Goal: Find specific page/section: Find specific page/section

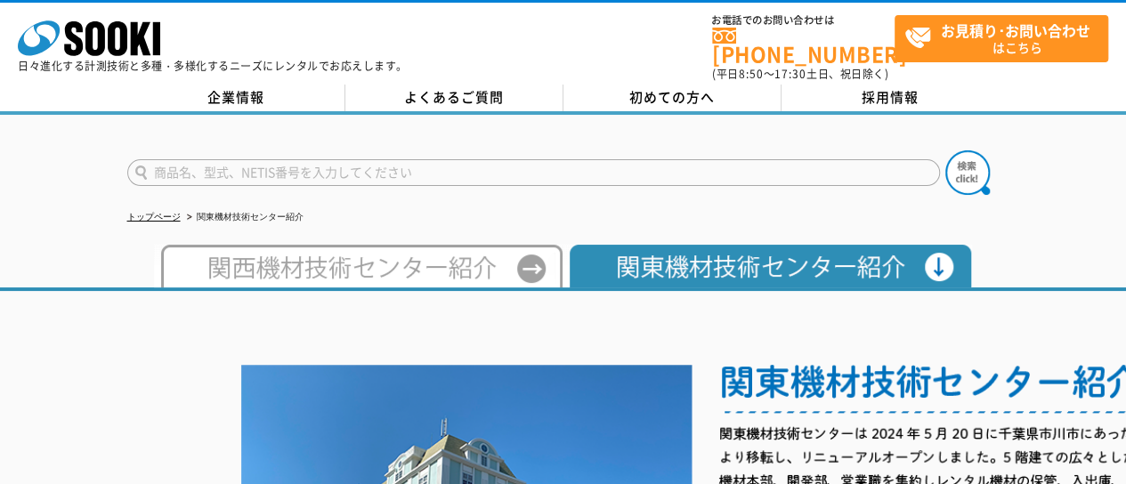
click at [263, 208] on li "関東機材技術センター紹介" at bounding box center [243, 217] width 120 height 19
click at [538, 245] on img at bounding box center [358, 266] width 408 height 43
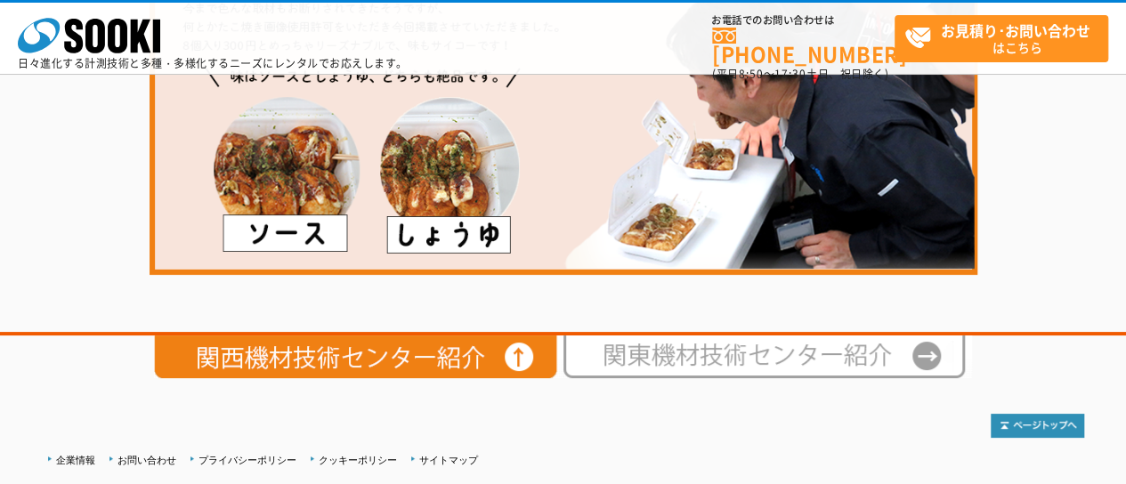
scroll to position [3332, 0]
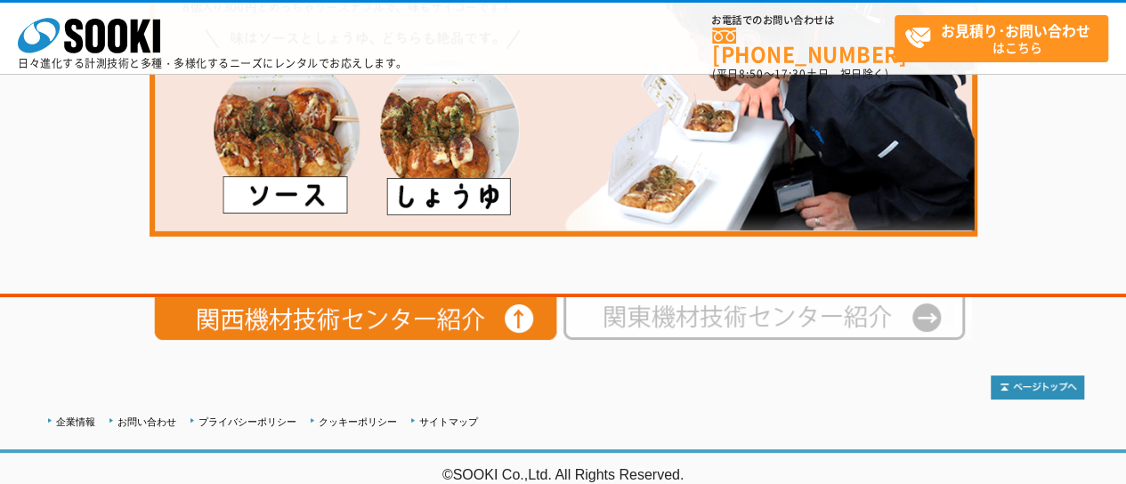
click at [697, 309] on img at bounding box center [767, 318] width 408 height 43
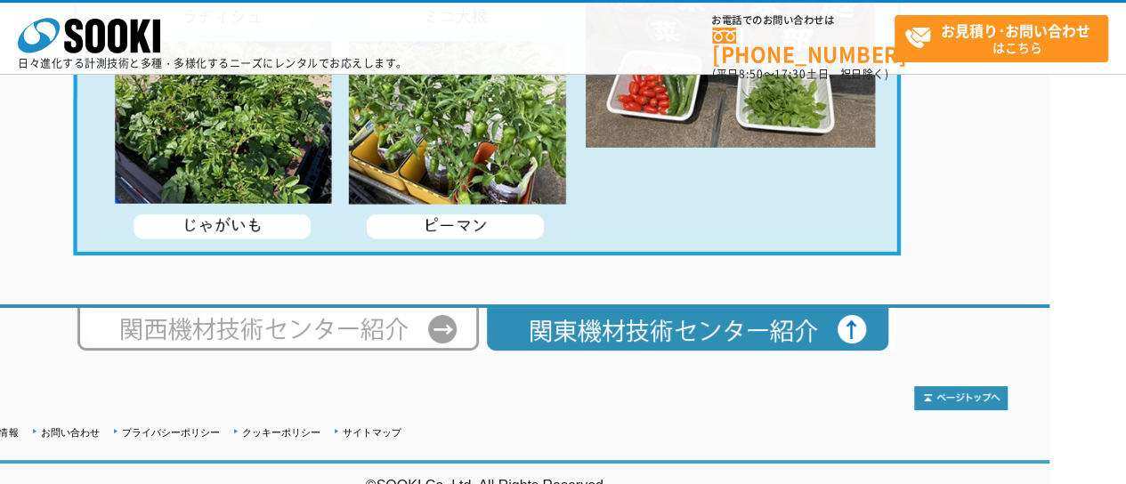
scroll to position [3660, 77]
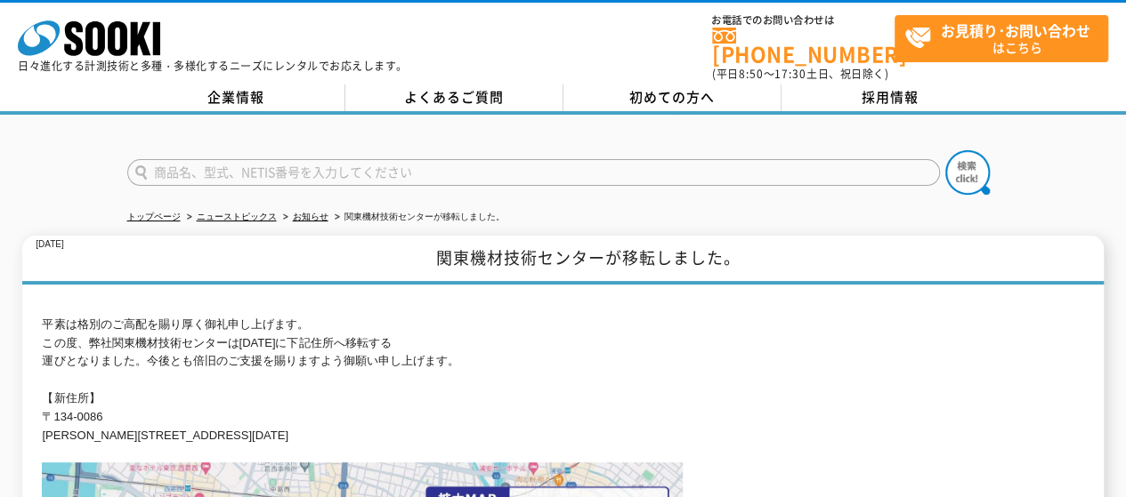
click at [447, 320] on p "平素は格別のご高配を賜り厚く御礼申し上げます。 この度、弊社関東機材技術センターは[DATE]に下記住所へ移転する 運びとなりました。今後とも倍旧のご支援を賜…" at bounding box center [562, 381] width 1041 height 130
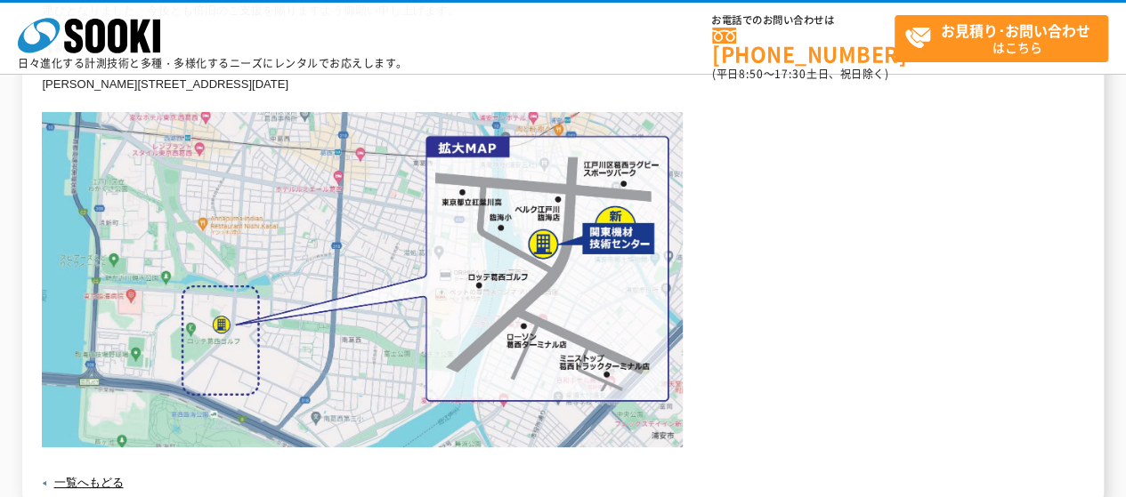
scroll to position [445, 0]
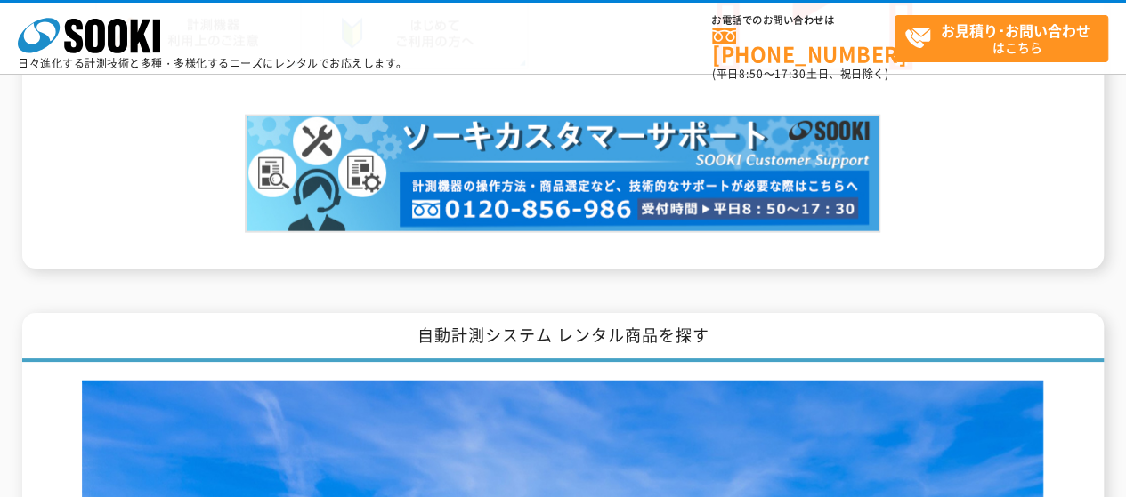
scroll to position [1958, 0]
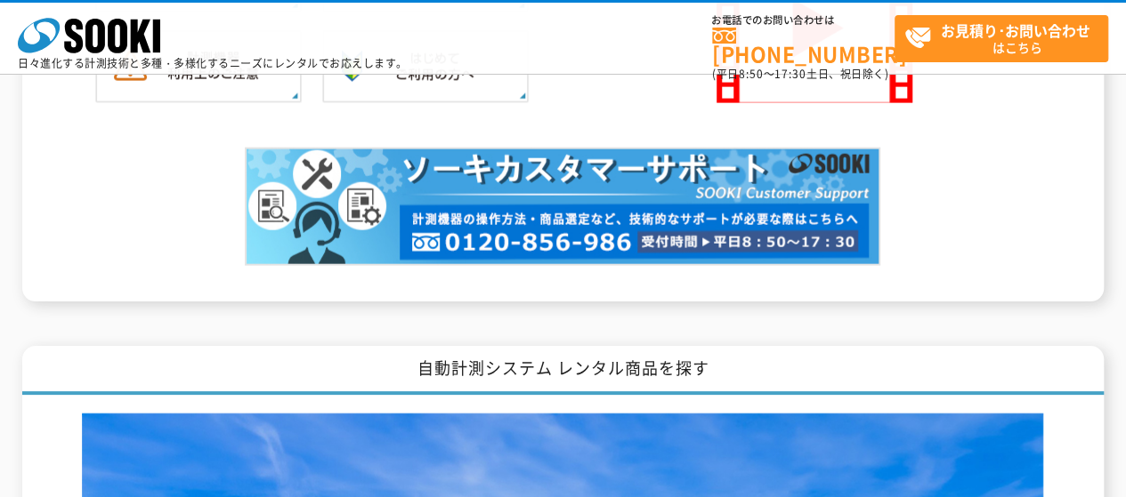
click at [595, 306] on div "測量機・測定器・計測器 レンタル商品を探す レンタル商品カテゴリーから探す 商品カテゴリーから商品を探します 音響・振動計測器 有害ガス検知器 水質測定器 粉…" at bounding box center [563, 137] width 1126 height 2694
